Goal: Task Accomplishment & Management: Complete application form

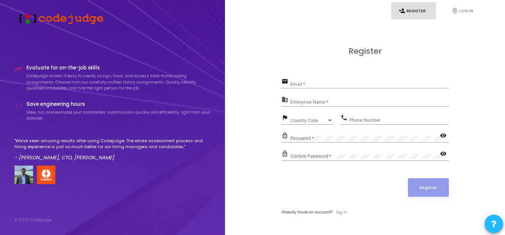
click at [304, 87] on div "Email *" at bounding box center [369, 83] width 158 height 12
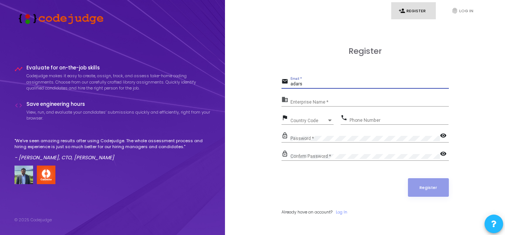
type input "[EMAIL_ADDRESS][DOMAIN_NAME]"
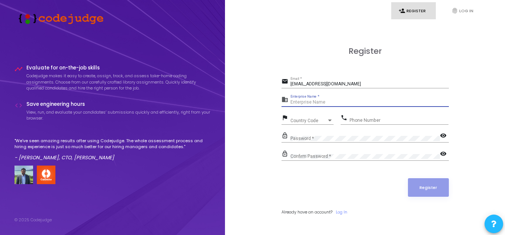
click at [316, 104] on input "Enterprise Name *" at bounding box center [369, 102] width 158 height 5
type input "A"
drag, startPoint x: 317, startPoint y: 95, endPoint x: 300, endPoint y: 93, distance: 16.9
click at [300, 93] on form "email [EMAIL_ADDRESS][DOMAIN_NAME] Email * business Enterprise Name * Required …" at bounding box center [364, 146] width 167 height 139
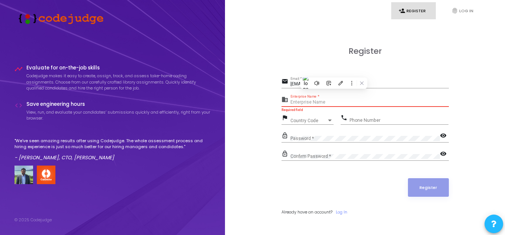
click at [327, 102] on input "Enterprise Name *" at bounding box center [369, 102] width 158 height 5
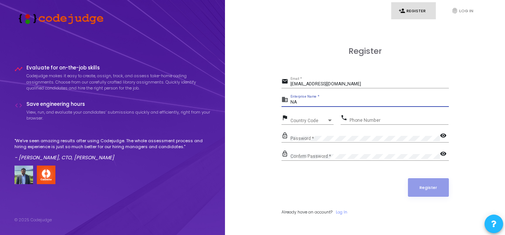
type input "NA"
click at [297, 122] on span "Country Code" at bounding box center [308, 121] width 36 height 4
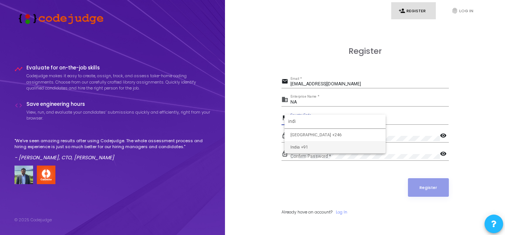
type input "indi"
click at [296, 148] on span "India +91" at bounding box center [334, 147] width 89 height 12
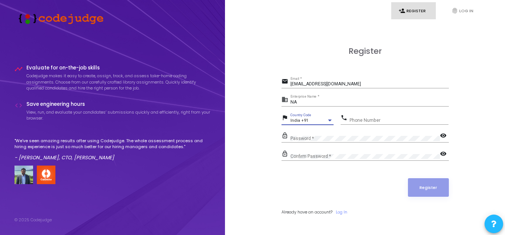
click at [377, 118] on input "Phone Number" at bounding box center [398, 120] width 99 height 5
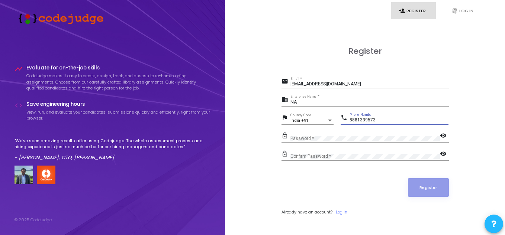
type input "8881339573"
click at [444, 137] on mat-icon "visibility" at bounding box center [444, 136] width 9 height 9
drag, startPoint x: 350, startPoint y: 136, endPoint x: 290, endPoint y: 142, distance: 60.9
click at [290, 142] on div "lock_outline Password * visibility_off" at bounding box center [364, 137] width 167 height 12
drag, startPoint x: 338, startPoint y: 136, endPoint x: 304, endPoint y: 141, distance: 34.6
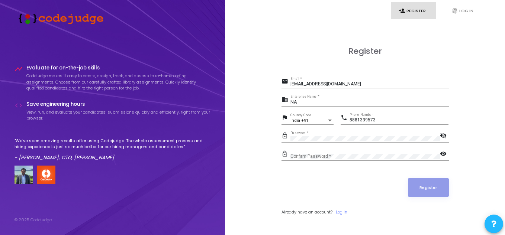
click at [303, 141] on div "Password *" at bounding box center [364, 137] width 149 height 12
click at [341, 135] on div "Password *" at bounding box center [364, 137] width 149 height 12
click at [272, 141] on div "Register email [EMAIL_ADDRESS][DOMAIN_NAME] Email * business NA Enterprise Name…" at bounding box center [365, 139] width 264 height 235
click at [443, 151] on mat-icon "visibility" at bounding box center [444, 154] width 9 height 9
click at [424, 191] on button "Register" at bounding box center [428, 187] width 41 height 19
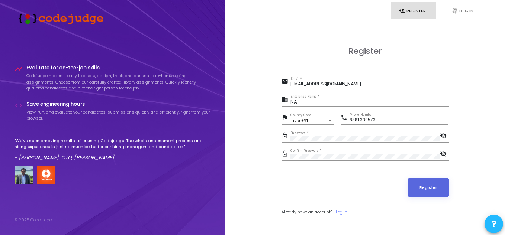
click at [313, 99] on div "NA Enterprise Name *" at bounding box center [369, 101] width 158 height 12
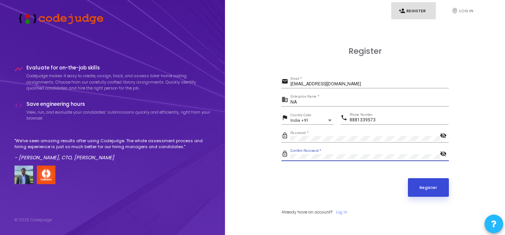
click at [430, 190] on button "Register" at bounding box center [428, 187] width 41 height 19
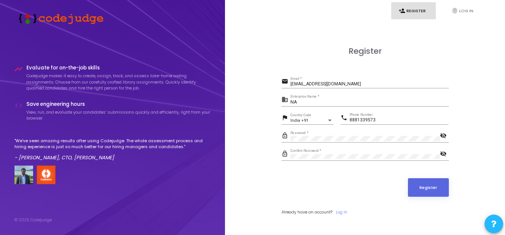
click at [338, 104] on input "NA" at bounding box center [369, 102] width 158 height 5
type input "N"
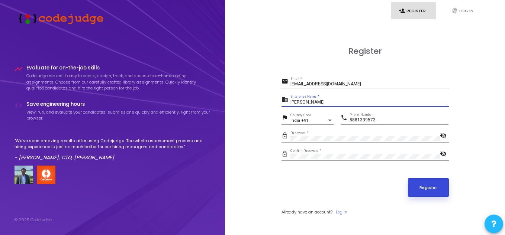
type input "[PERSON_NAME]"
click at [421, 181] on button "Register" at bounding box center [428, 187] width 41 height 19
